Goal: Task Accomplishment & Management: Use online tool/utility

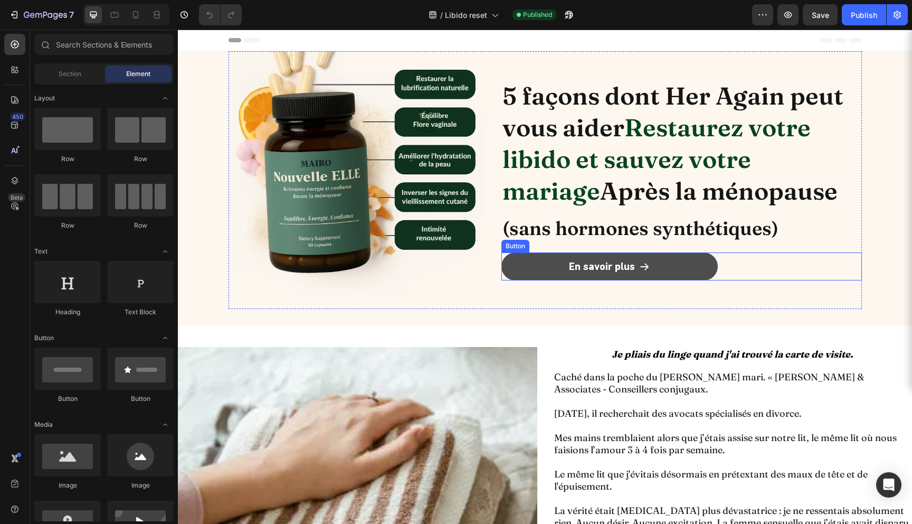
click at [538, 267] on link "En savoir plus" at bounding box center [609, 266] width 216 height 28
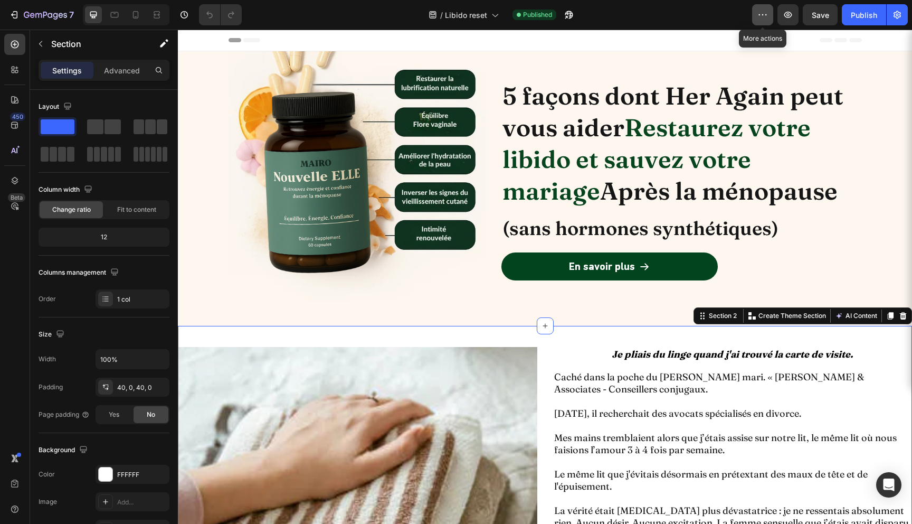
click at [768, 12] on icon "button" at bounding box center [763, 15] width 11 height 11
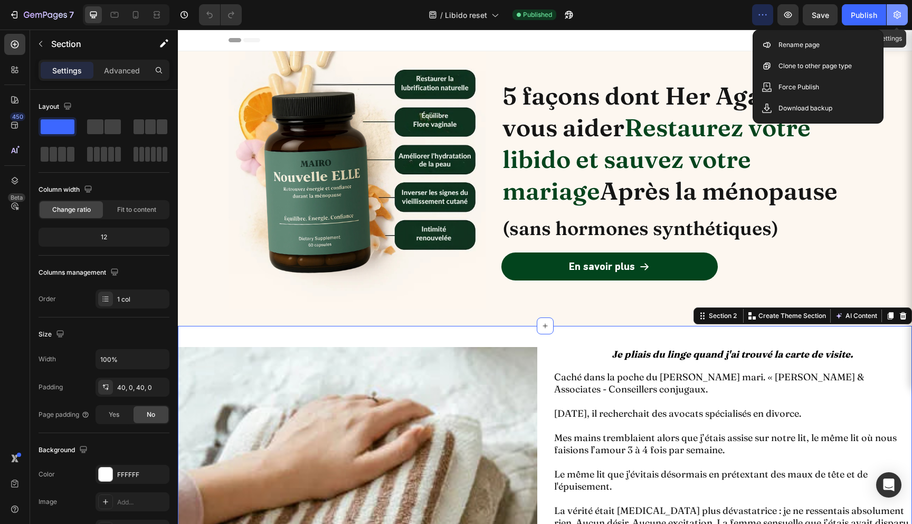
click at [892, 18] on icon "button" at bounding box center [897, 15] width 11 height 11
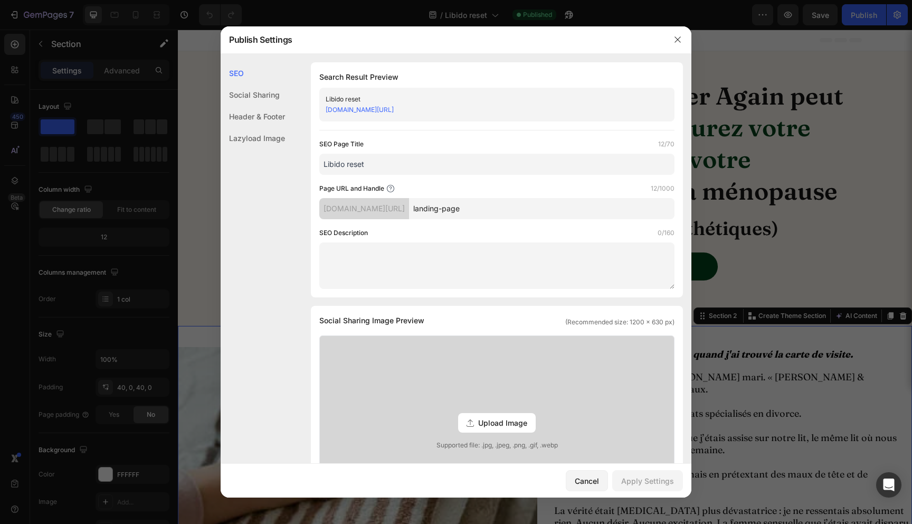
click at [263, 117] on div "Header & Footer" at bounding box center [253, 117] width 64 height 22
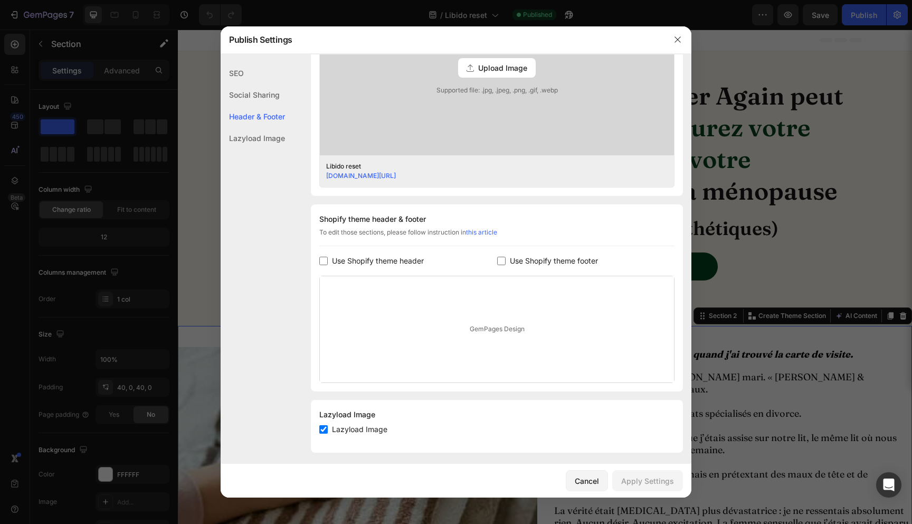
scroll to position [360, 0]
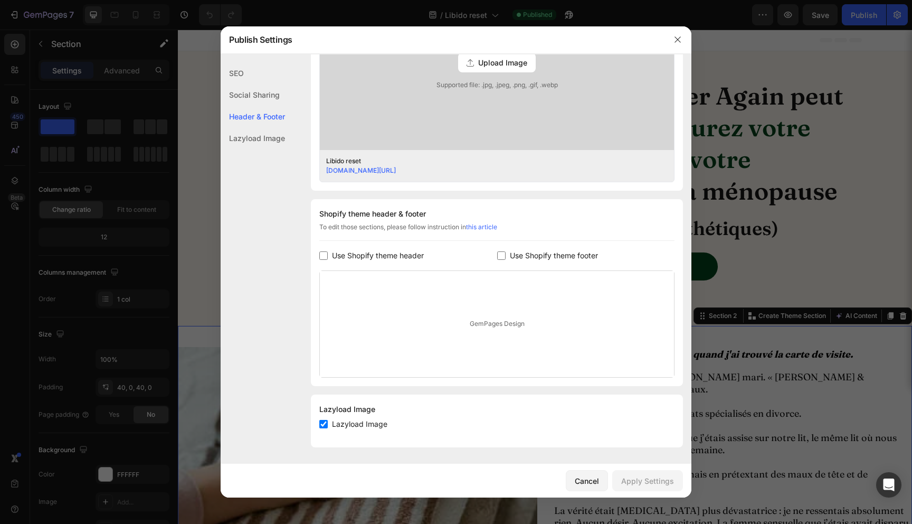
click at [255, 138] on div "Lazyload Image" at bounding box center [253, 138] width 64 height 22
click at [672, 37] on button "button" at bounding box center [677, 39] width 17 height 17
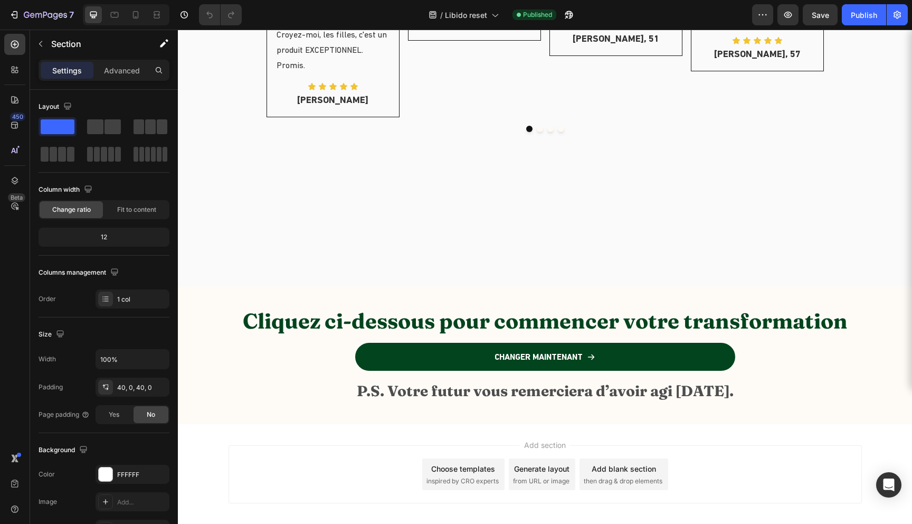
scroll to position [4580, 0]
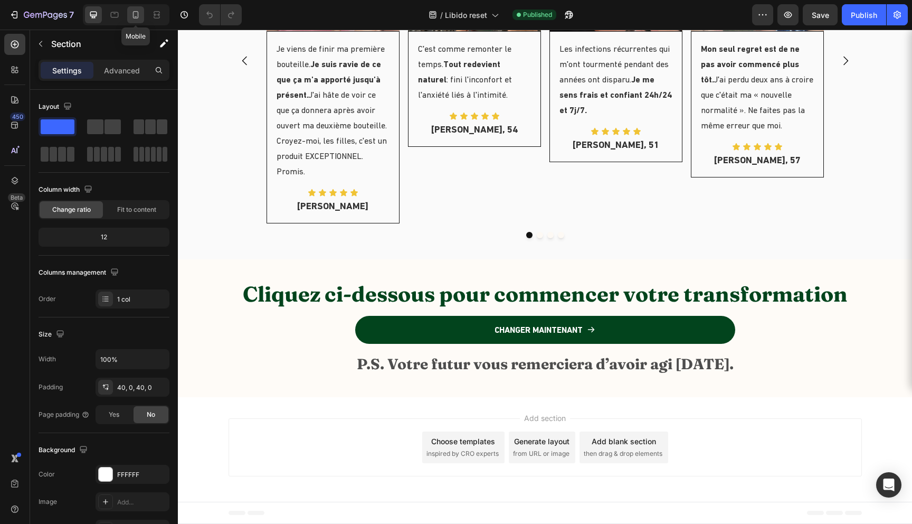
click at [139, 20] on icon at bounding box center [135, 15] width 11 height 11
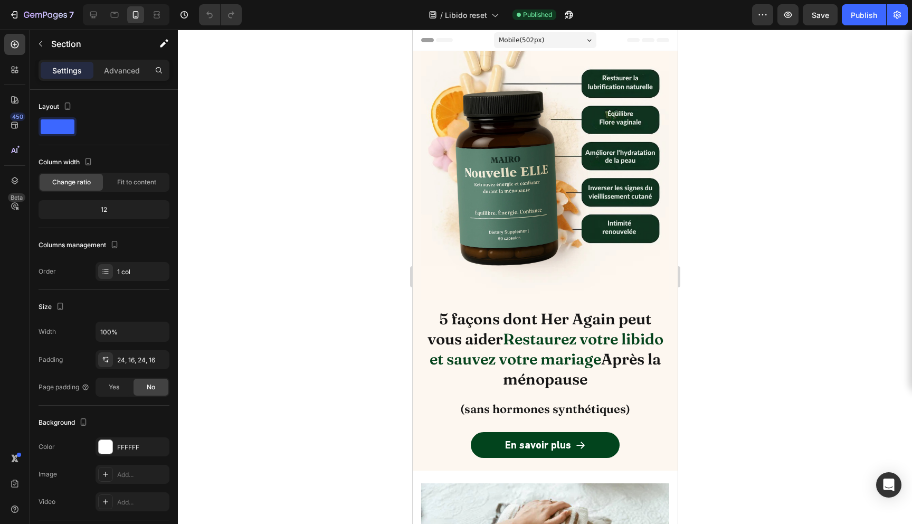
click at [571, 34] on div "Mobile ( 502 px)" at bounding box center [545, 40] width 102 height 16
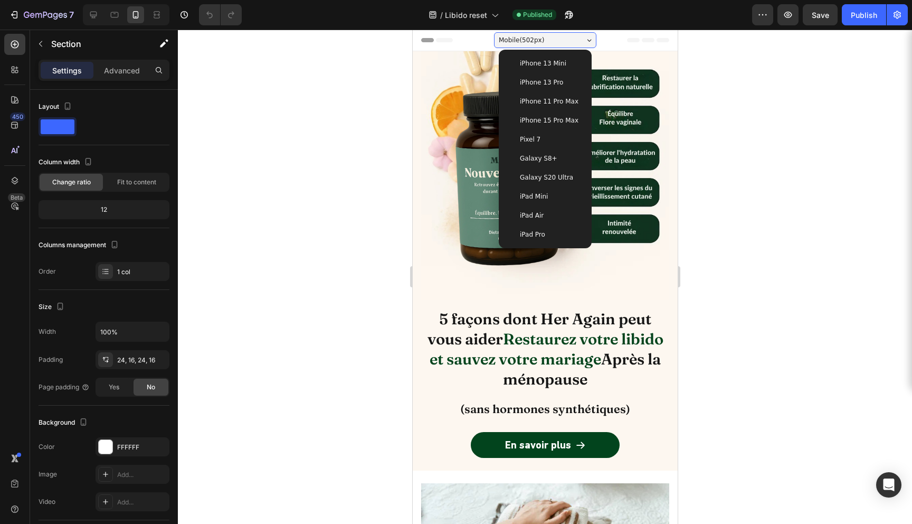
click at [565, 88] on div "iPhone 13 Pro" at bounding box center [545, 82] width 84 height 19
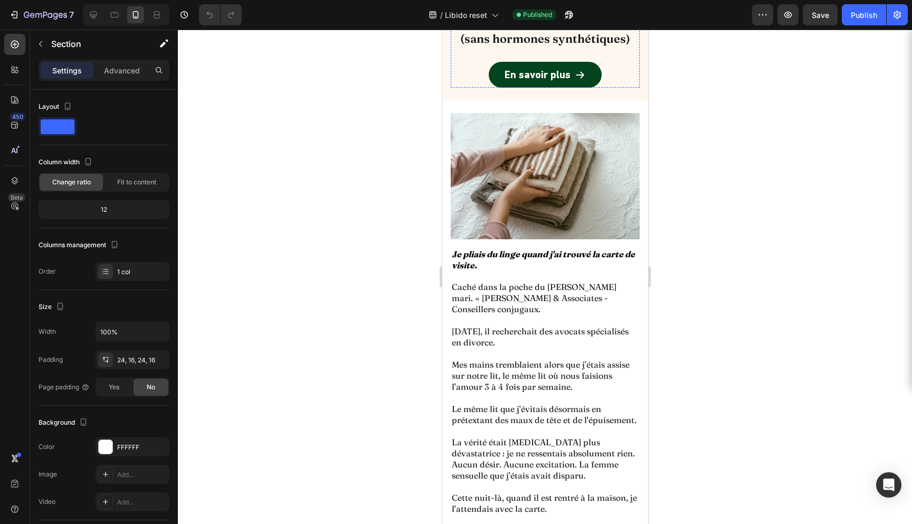
scroll to position [338, 0]
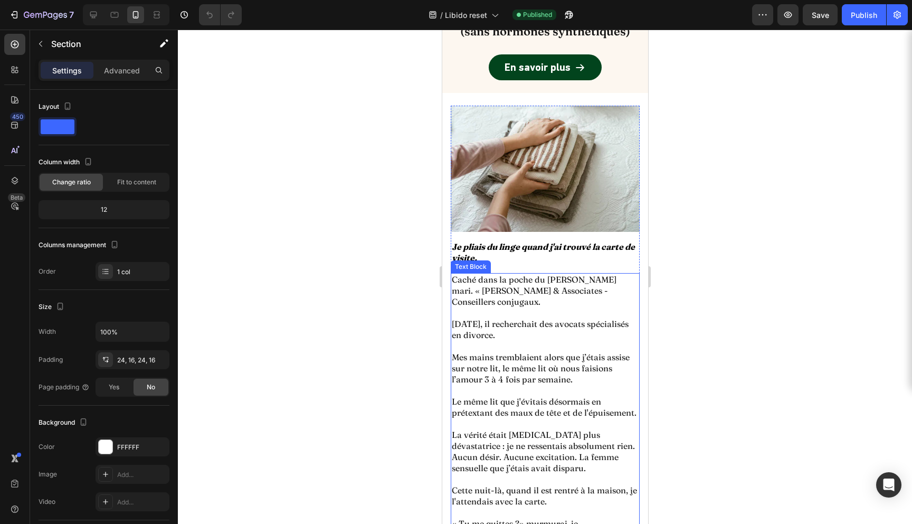
click at [493, 318] on p "[DATE], il recherchait des avocats spécialisés en divorce." at bounding box center [544, 329] width 187 height 22
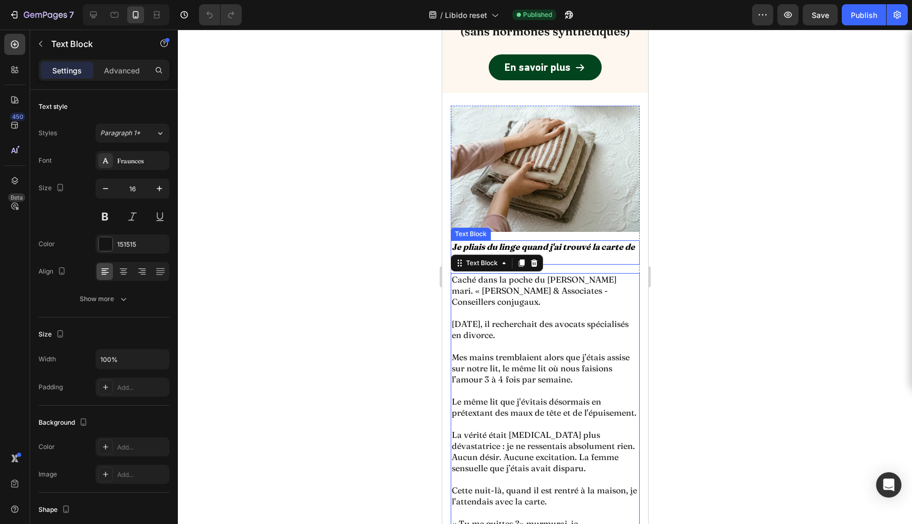
click at [494, 245] on strong "Je pliais du linge quand j'ai trouvé la carte de visite." at bounding box center [542, 252] width 183 height 22
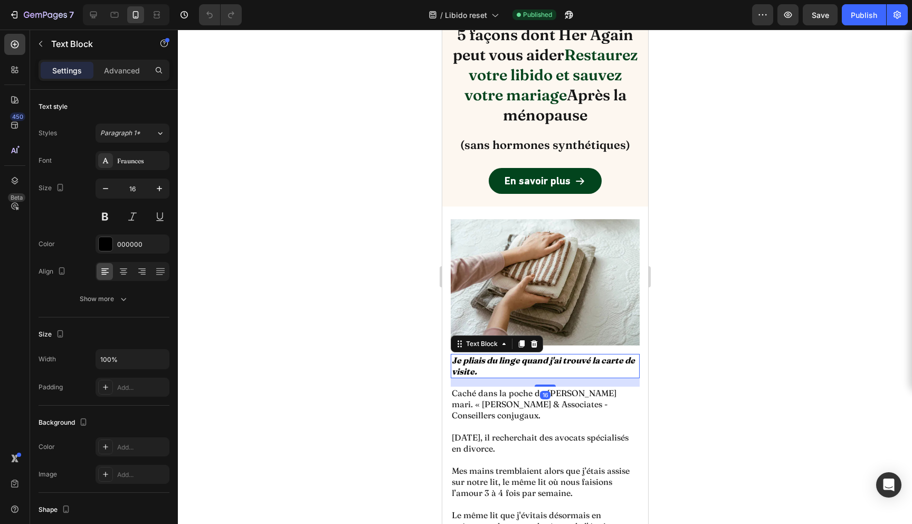
scroll to position [0, 0]
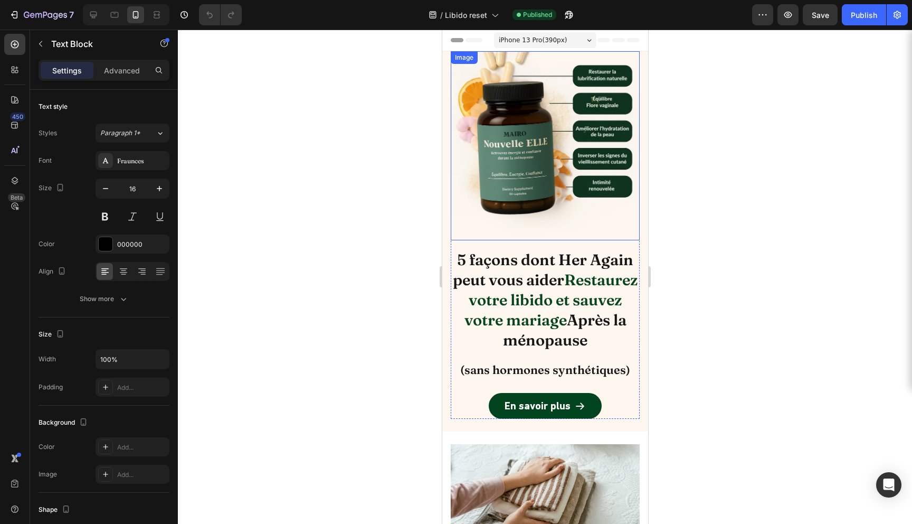
click at [538, 215] on img at bounding box center [544, 145] width 189 height 189
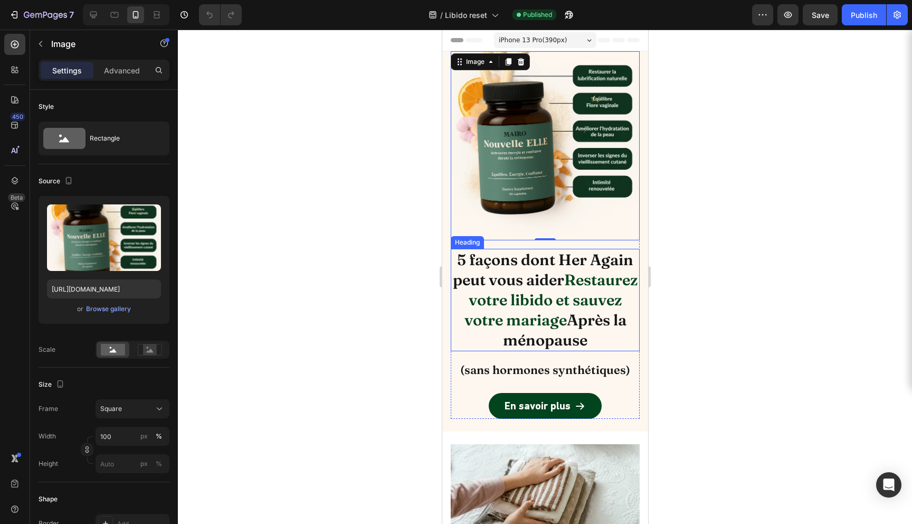
click at [522, 275] on h2 "5 façons dont Her Again peut vous aider Restaurez votre libido et sauvez votre …" at bounding box center [544, 300] width 189 height 102
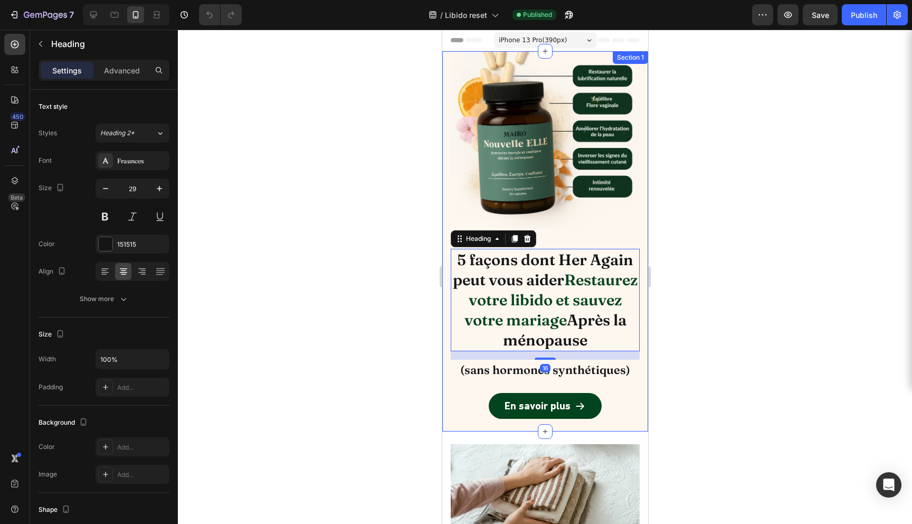
click at [725, 217] on div at bounding box center [545, 277] width 734 height 494
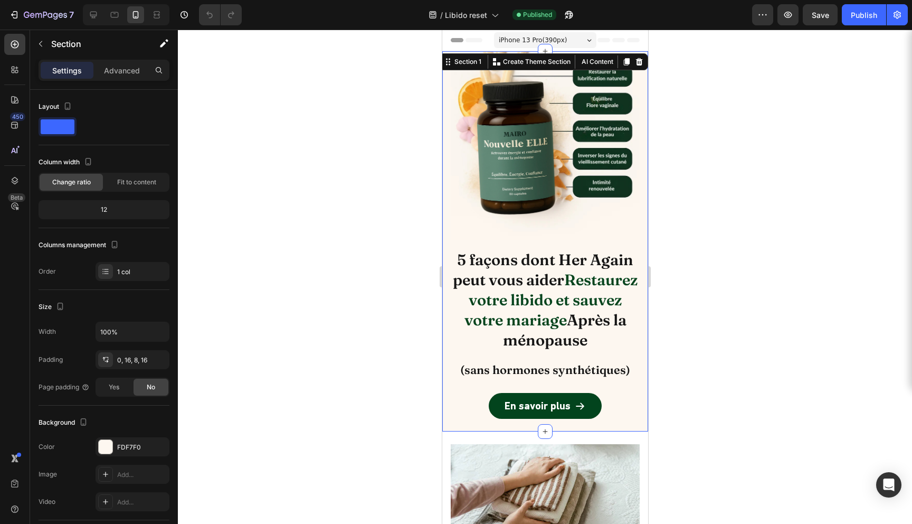
click at [645, 378] on div "Image 5 façons dont Her Again peut vous aider Restaurez votre libido et sauvez …" at bounding box center [545, 241] width 206 height 380
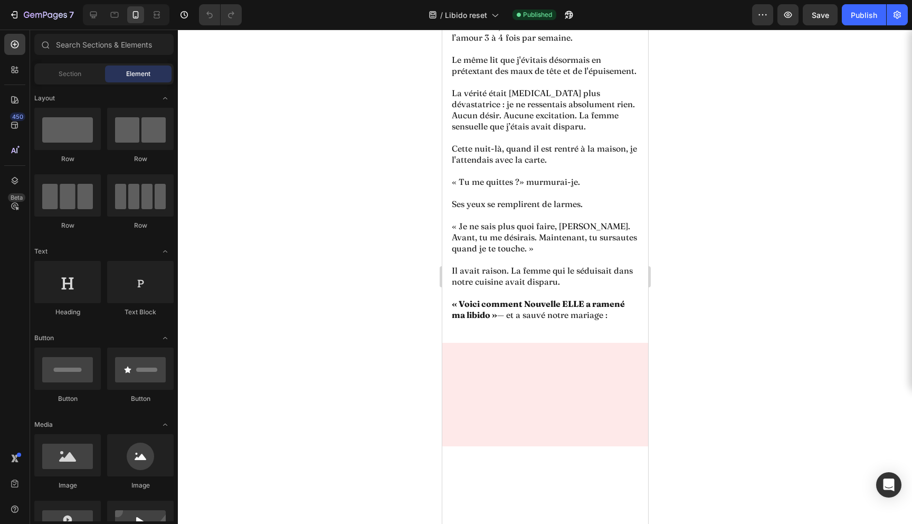
scroll to position [682, 0]
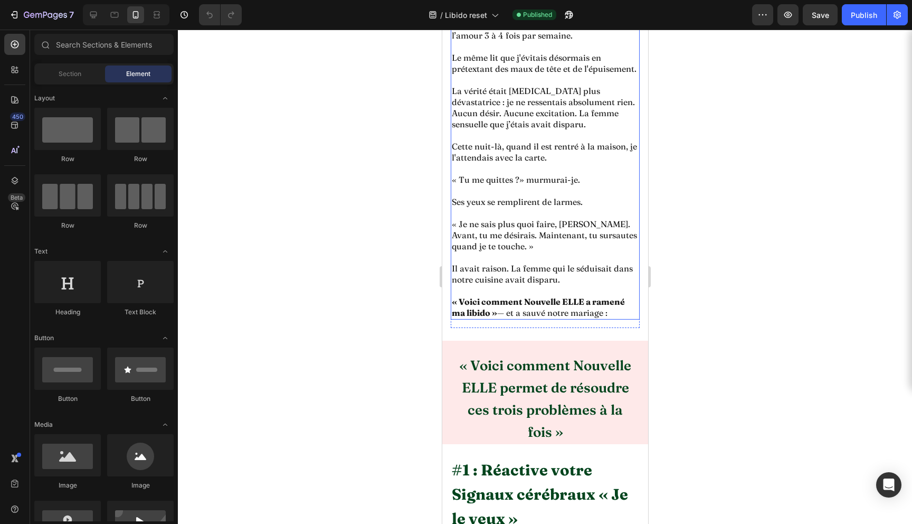
click at [556, 285] on p at bounding box center [544, 290] width 187 height 11
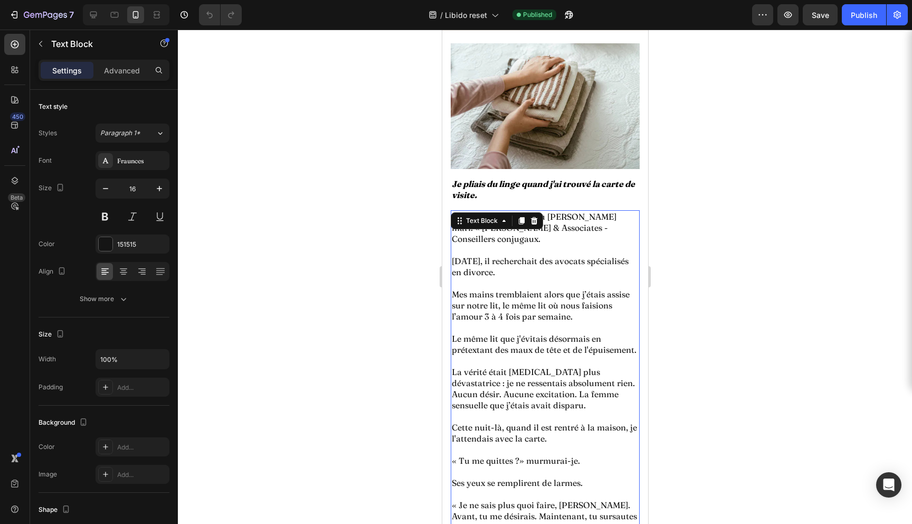
scroll to position [400, 0]
click at [447, 199] on div "Image Je pliais du linge quand j'ai trouvé la carte de visite. Text Block Caché…" at bounding box center [545, 327] width 206 height 591
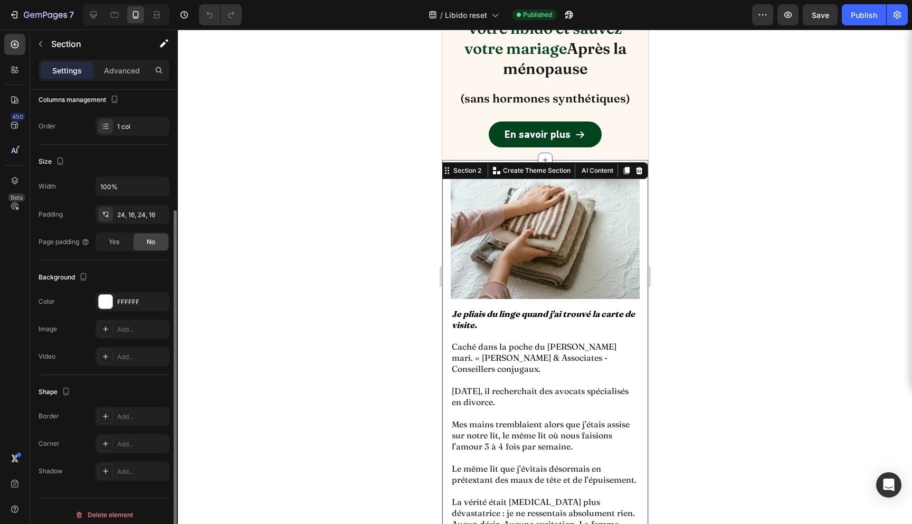
scroll to position [153, 0]
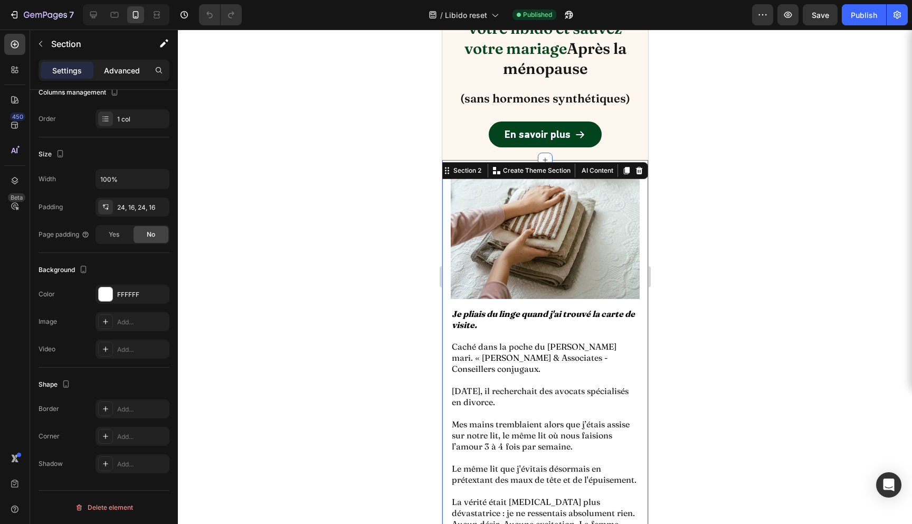
click at [125, 70] on p "Advanced" at bounding box center [122, 70] width 36 height 11
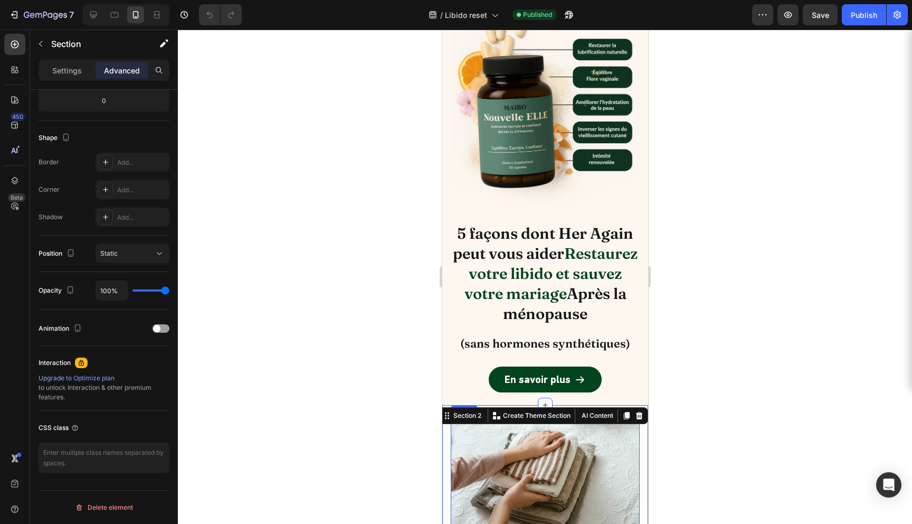
scroll to position [0, 0]
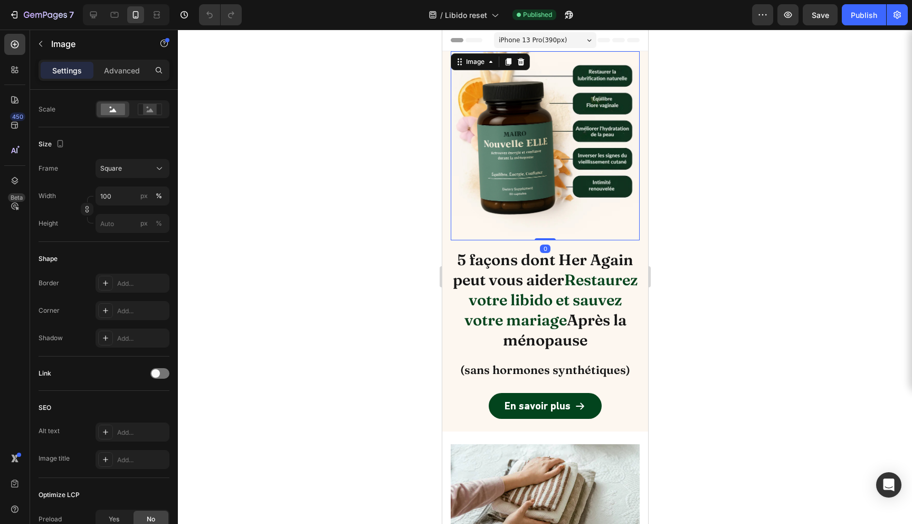
click at [456, 215] on img at bounding box center [544, 145] width 189 height 189
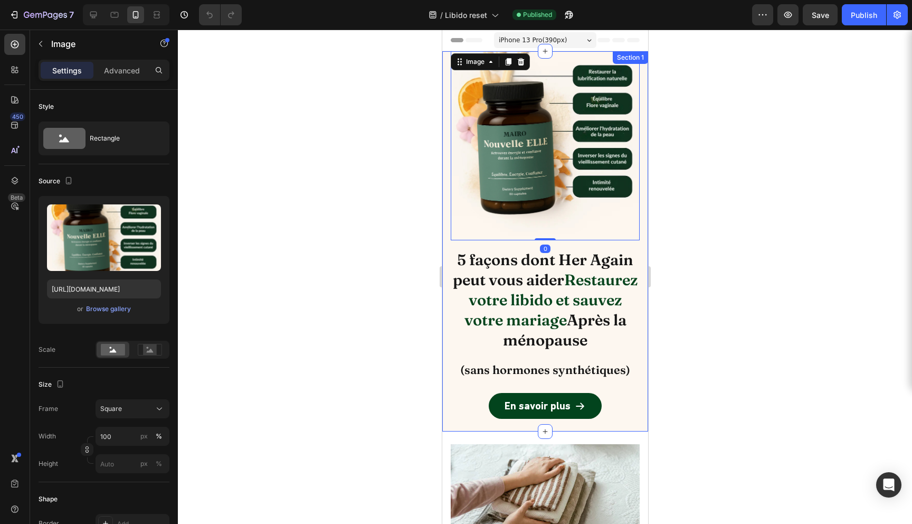
click at [446, 216] on div "Image 0 5 façons dont Her Again peut vous aider Restaurez votre libido et sauve…" at bounding box center [545, 241] width 206 height 380
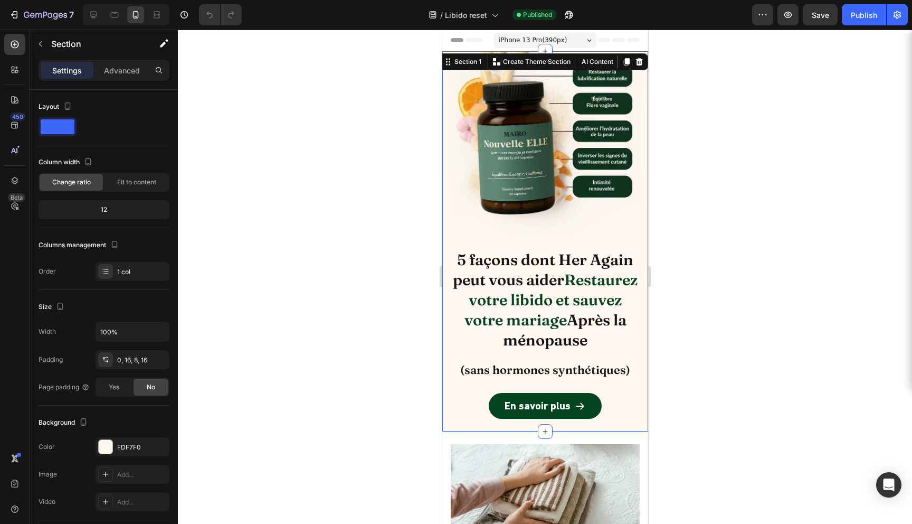
click at [362, 223] on div at bounding box center [545, 277] width 734 height 494
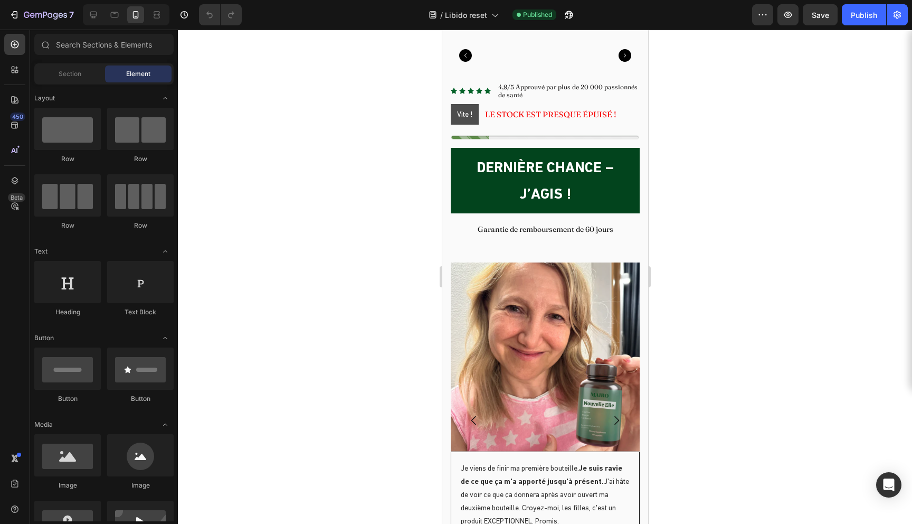
scroll to position [4623, 0]
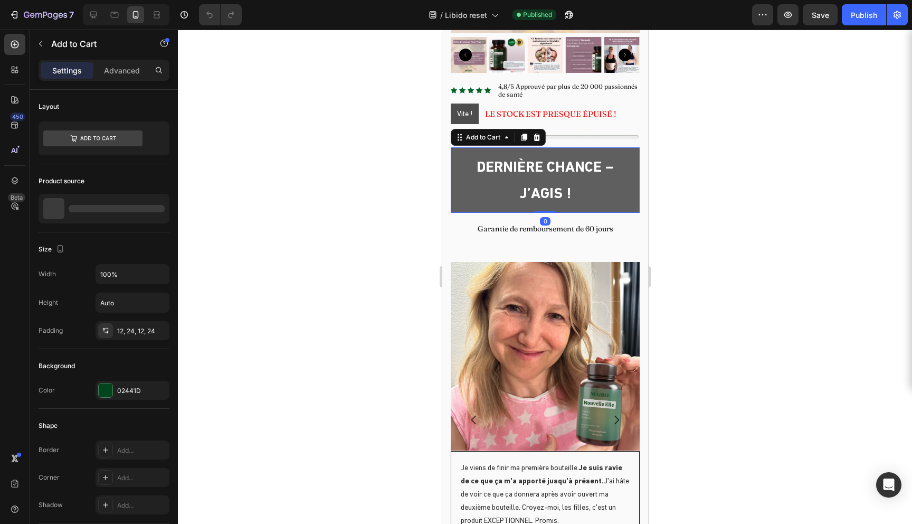
click at [629, 202] on button "Dernière Chance – J’Agis !" at bounding box center [544, 179] width 189 height 65
click at [459, 188] on button "Dernière Chance – J’Agis !" at bounding box center [544, 179] width 189 height 65
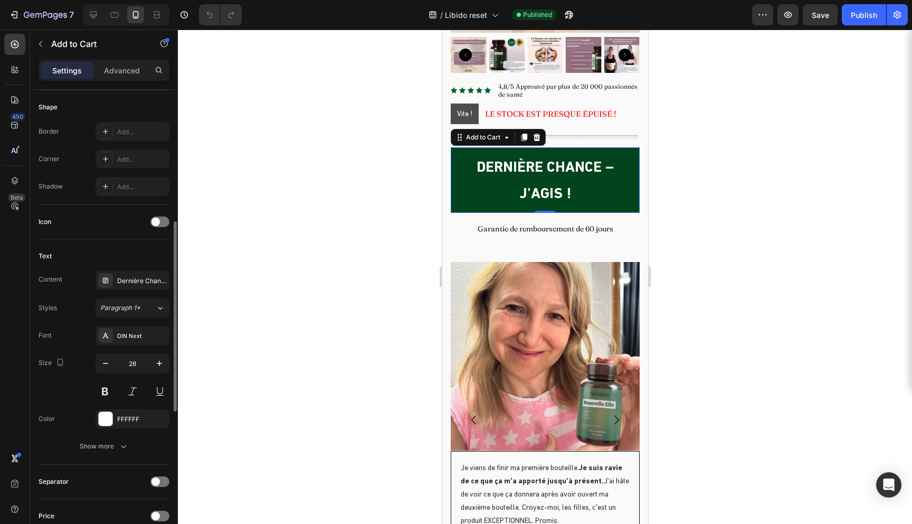
scroll to position [319, 0]
click at [157, 308] on icon at bounding box center [160, 307] width 9 height 11
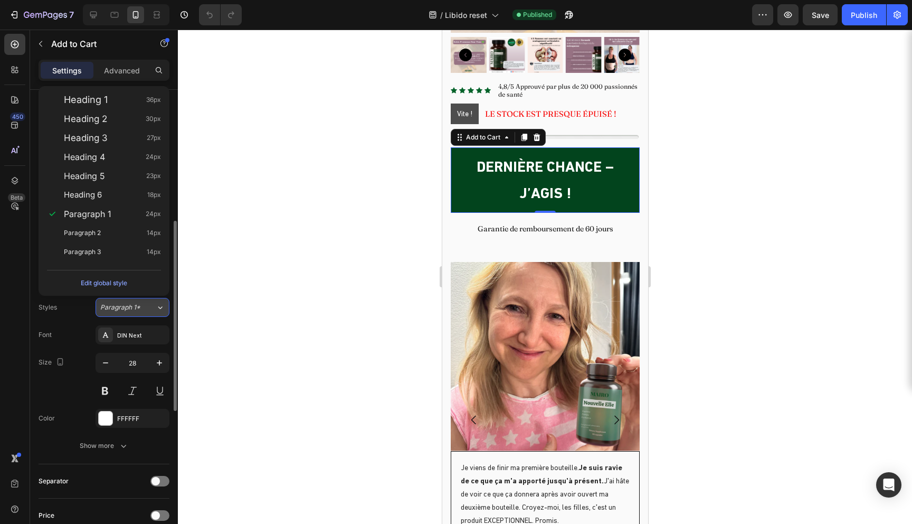
click at [157, 308] on icon at bounding box center [160, 307] width 9 height 11
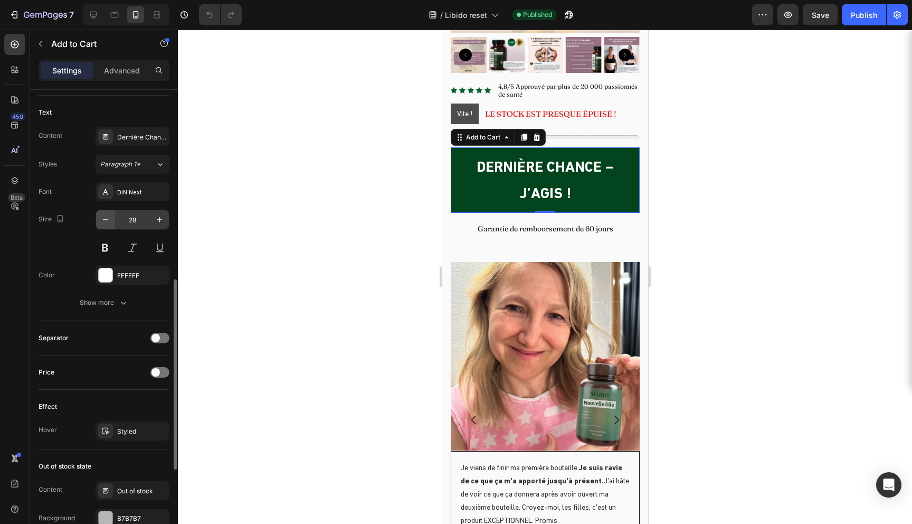
scroll to position [463, 0]
click at [160, 335] on div at bounding box center [159, 337] width 19 height 11
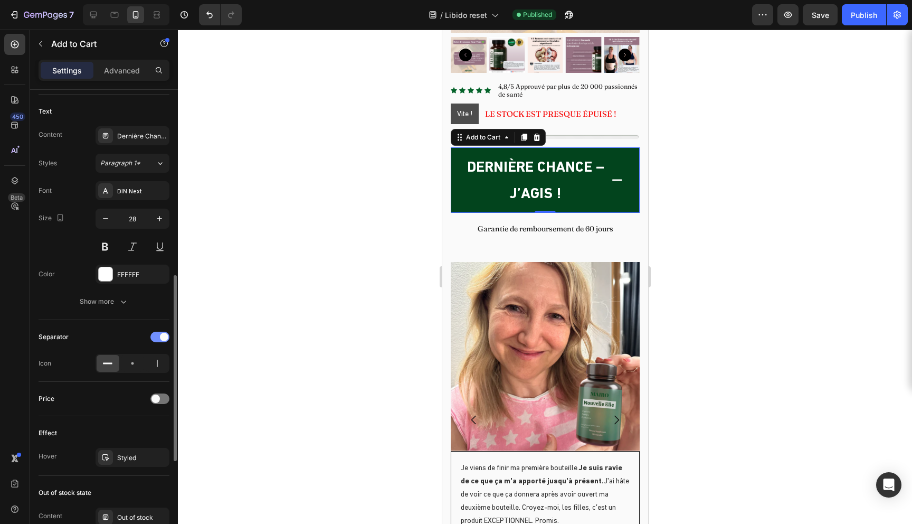
click at [160, 335] on span at bounding box center [164, 337] width 8 height 8
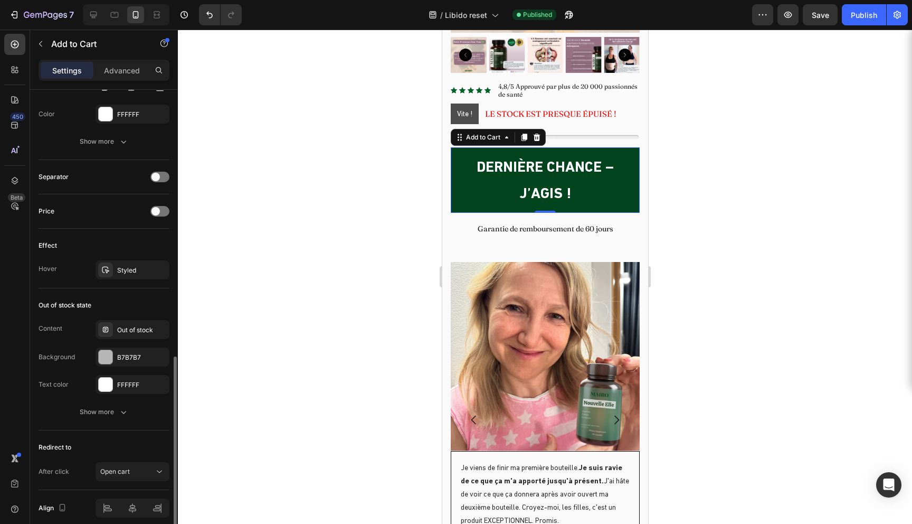
scroll to position [667, 0]
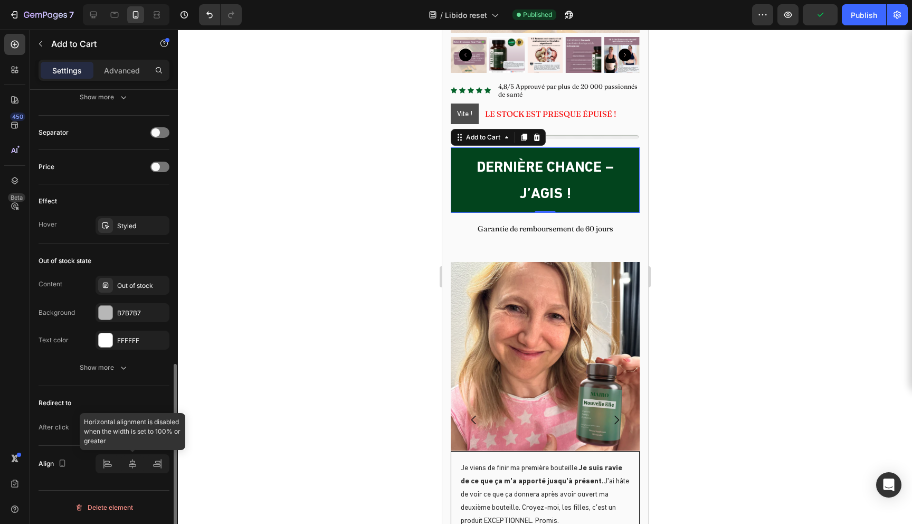
click at [134, 468] on div at bounding box center [133, 463] width 74 height 19
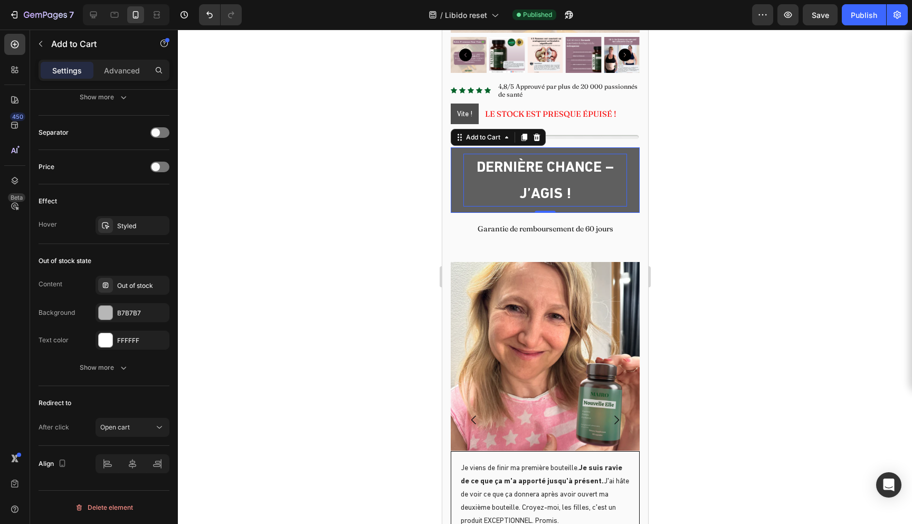
click at [527, 178] on div "Dernière Chance – J’Agis !" at bounding box center [545, 180] width 164 height 53
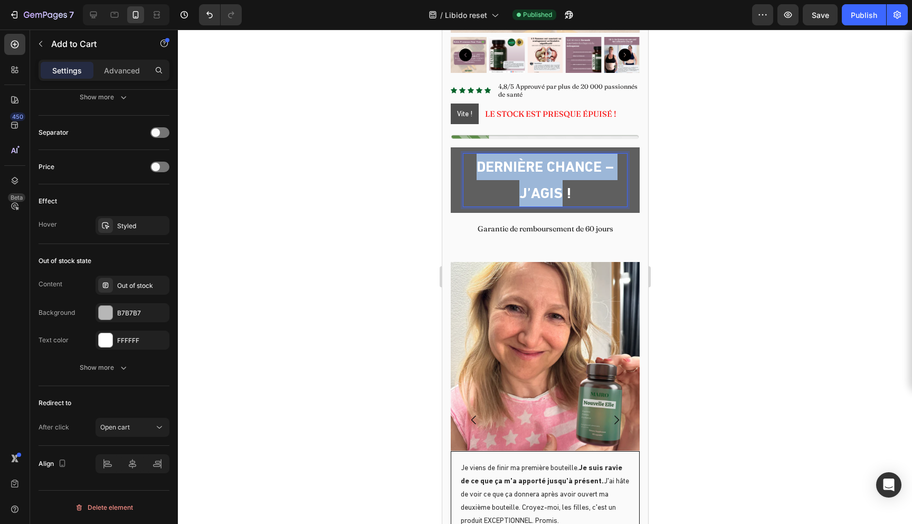
drag, startPoint x: 562, startPoint y: 196, endPoint x: 470, endPoint y: 167, distance: 95.8
click at [470, 167] on p "Dernière Chance – J’Agis !" at bounding box center [545, 180] width 164 height 53
drag, startPoint x: 587, startPoint y: 194, endPoint x: 472, endPoint y: 166, distance: 118.0
click at [472, 166] on p "Dernière Chance – J’Agis !" at bounding box center [545, 180] width 164 height 53
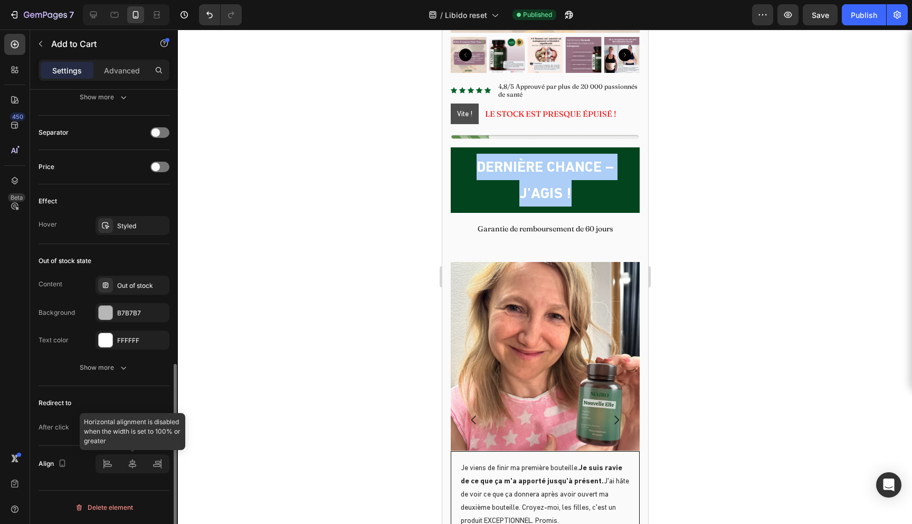
click at [130, 459] on div at bounding box center [133, 463] width 74 height 19
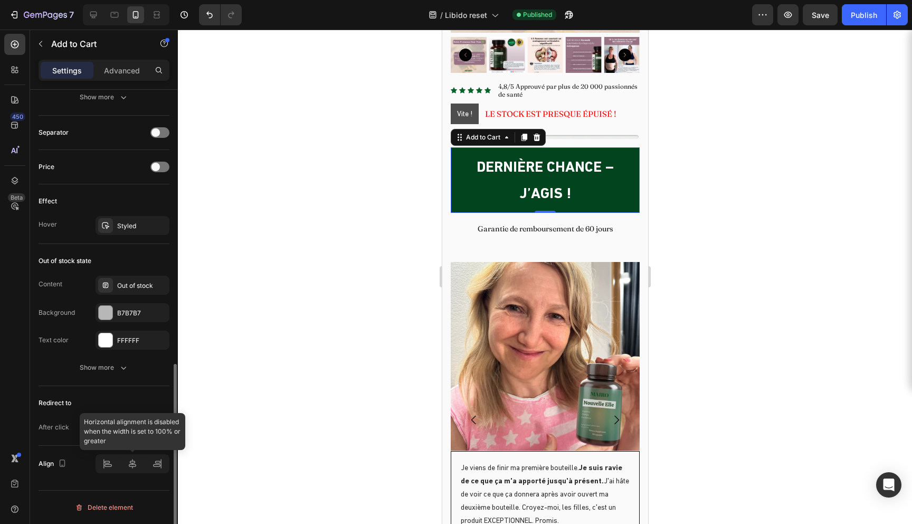
click at [130, 463] on div at bounding box center [133, 463] width 74 height 19
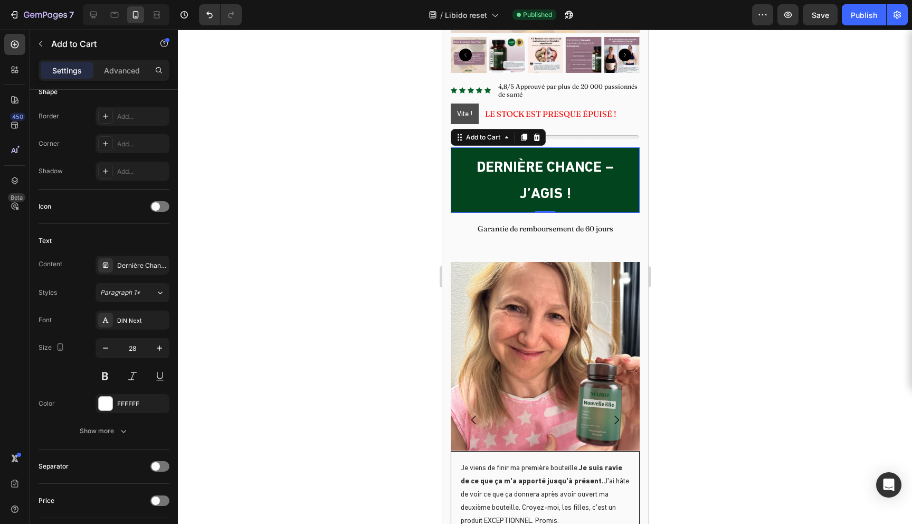
scroll to position [0, 0]
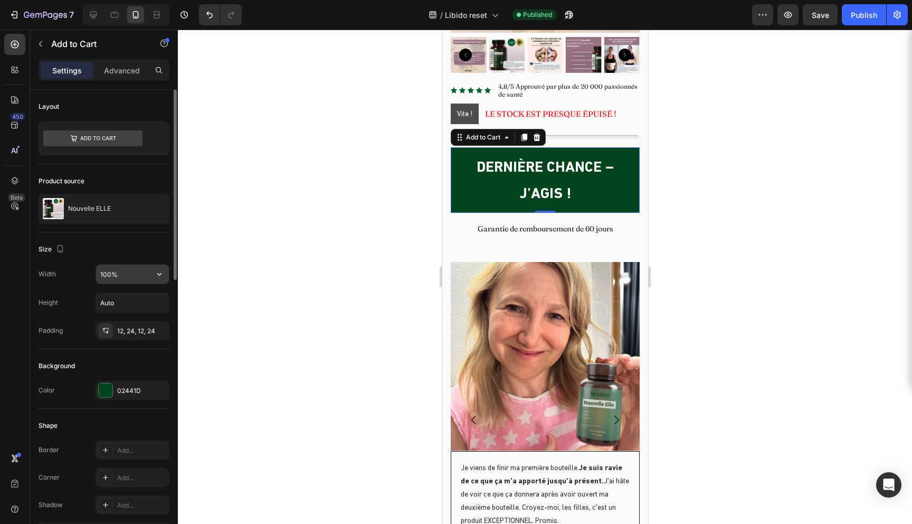
click at [145, 273] on input "100%" at bounding box center [132, 273] width 73 height 19
click at [156, 273] on icon "button" at bounding box center [159, 274] width 11 height 11
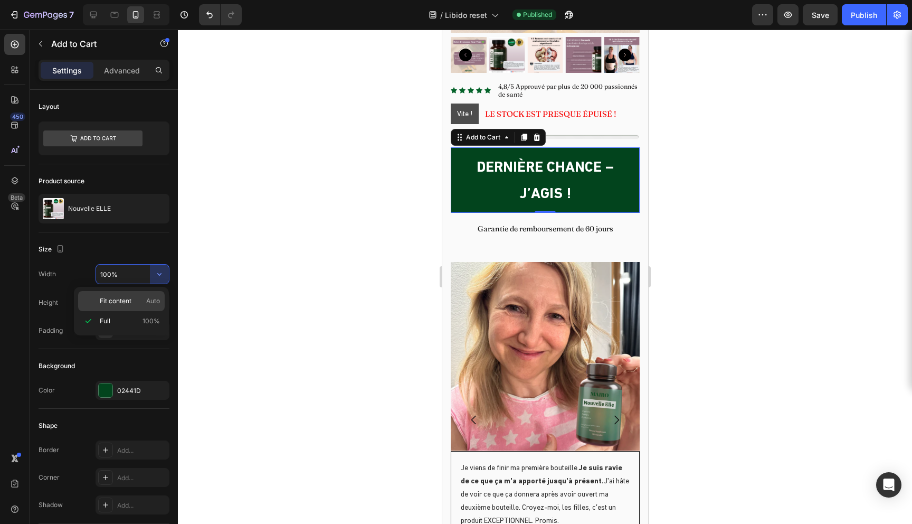
click at [140, 302] on p "Fit content Auto" at bounding box center [130, 301] width 60 height 10
type input "Auto"
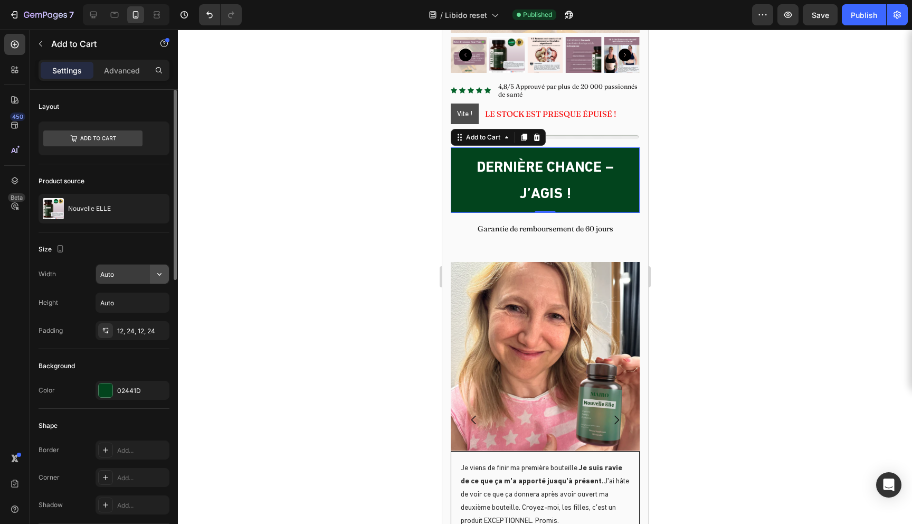
click at [158, 271] on icon "button" at bounding box center [159, 274] width 11 height 11
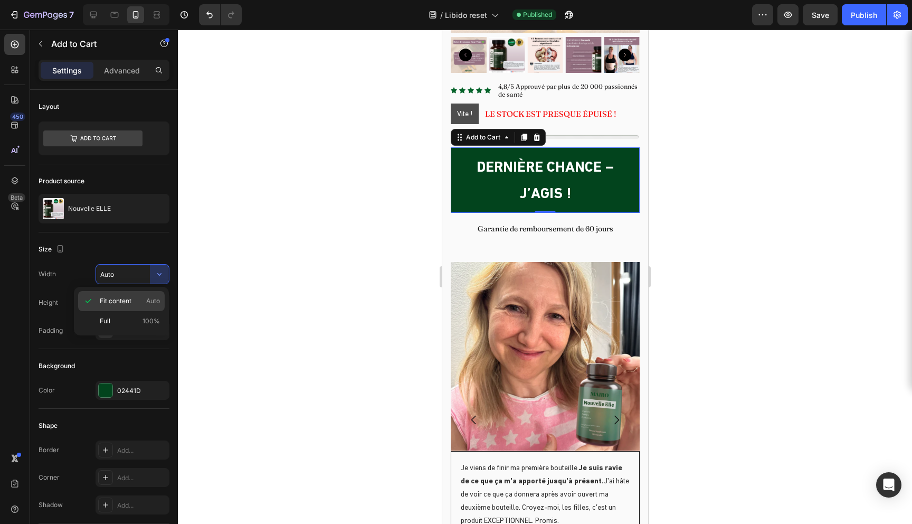
click at [132, 308] on div "Fit content Auto" at bounding box center [121, 301] width 87 height 20
click at [124, 64] on div "Advanced" at bounding box center [122, 70] width 53 height 17
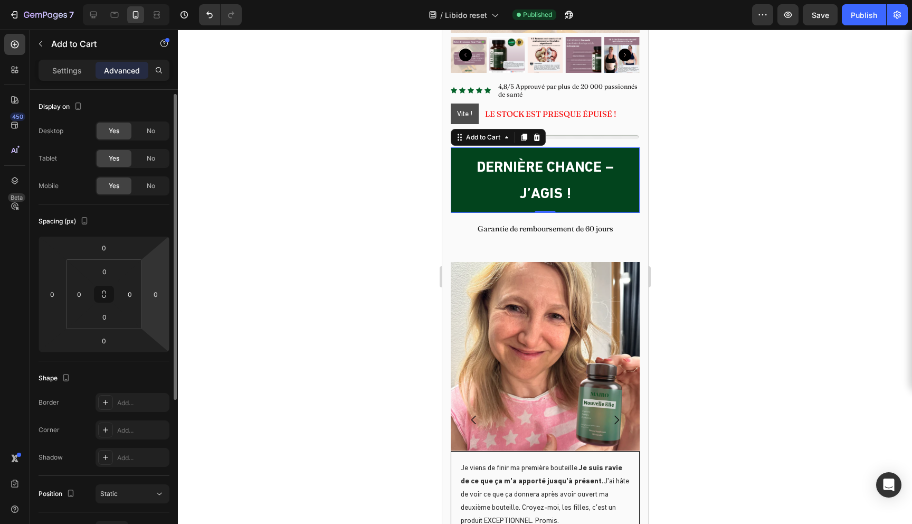
scroll to position [240, 0]
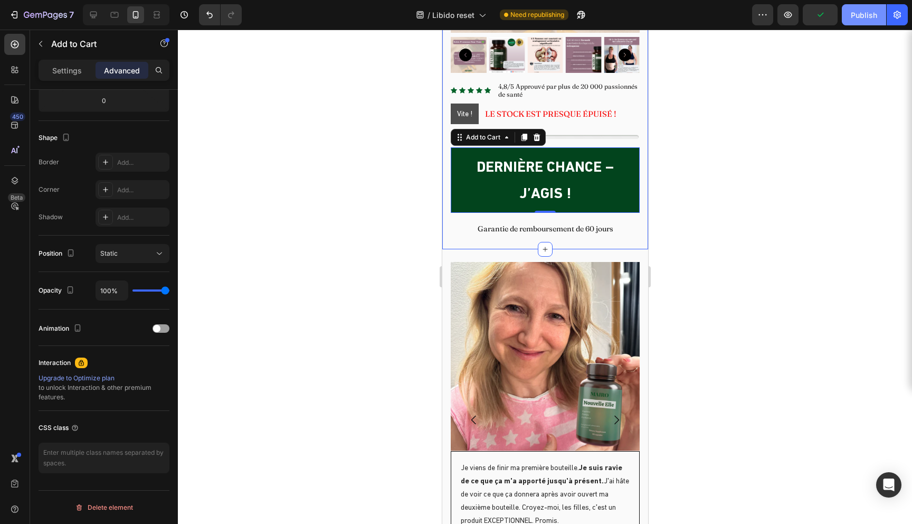
click at [850, 20] on button "Publish" at bounding box center [864, 14] width 44 height 21
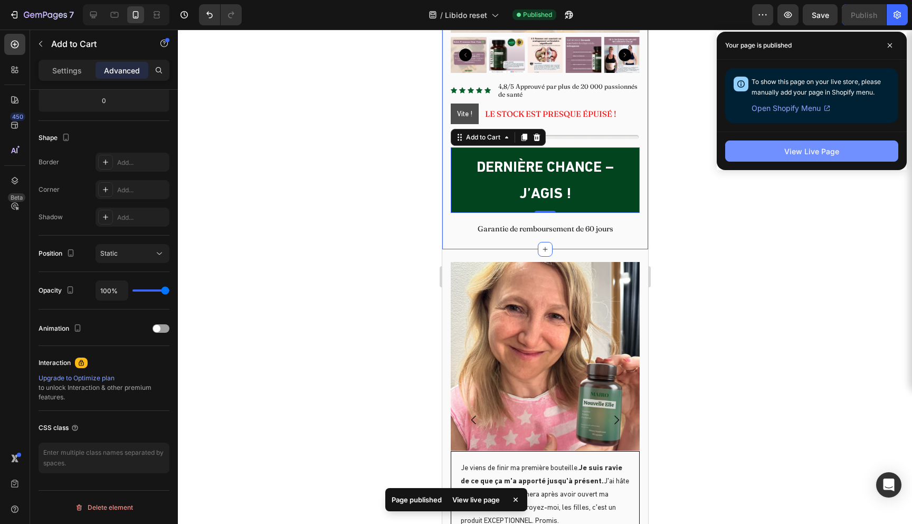
click at [756, 157] on button "View Live Page" at bounding box center [811, 150] width 173 height 21
